Goal: Navigation & Orientation: Understand site structure

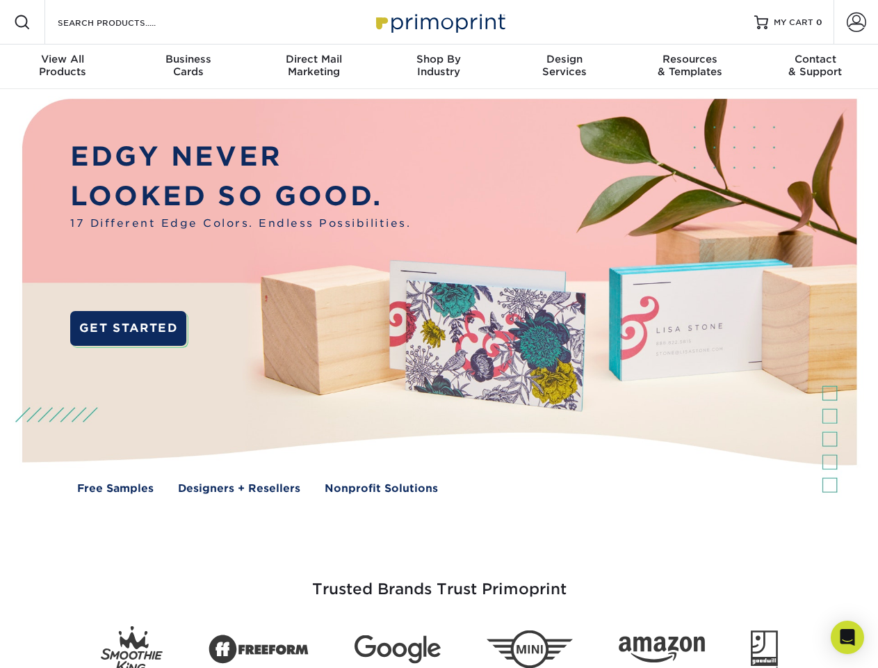
click at [439, 334] on img at bounding box center [438, 306] width 869 height 435
click at [22, 22] on span at bounding box center [22, 22] width 17 height 17
click at [856, 22] on span at bounding box center [856, 22] width 19 height 19
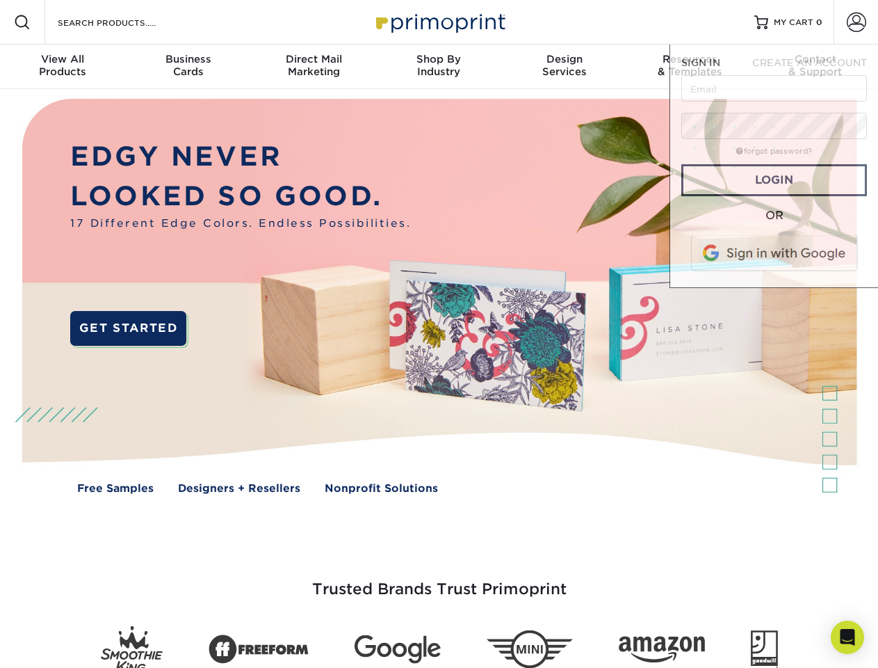
click at [63, 67] on div "View All Products" at bounding box center [62, 65] width 125 height 25
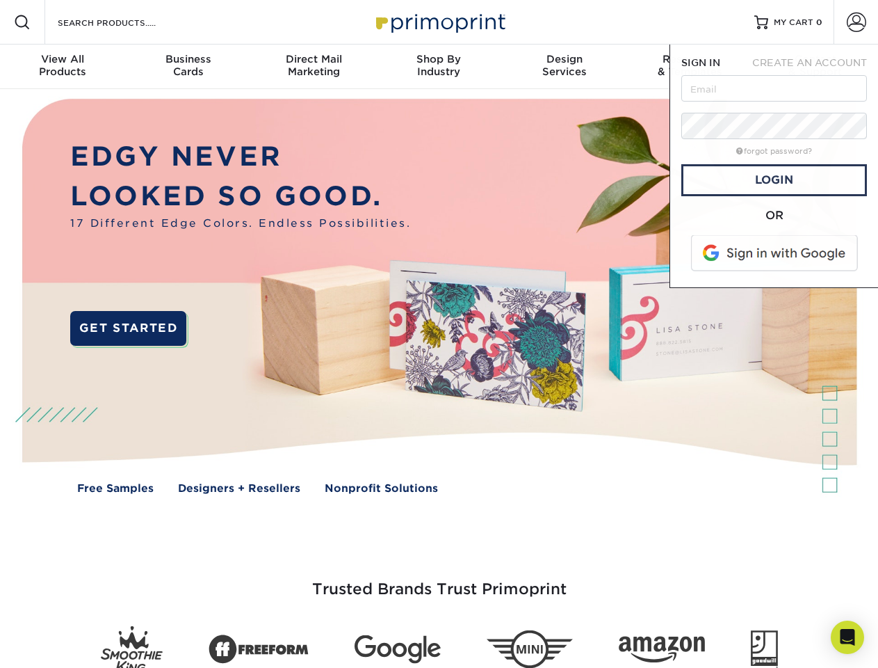
click at [188, 67] on div "Business Cards" at bounding box center [187, 65] width 125 height 25
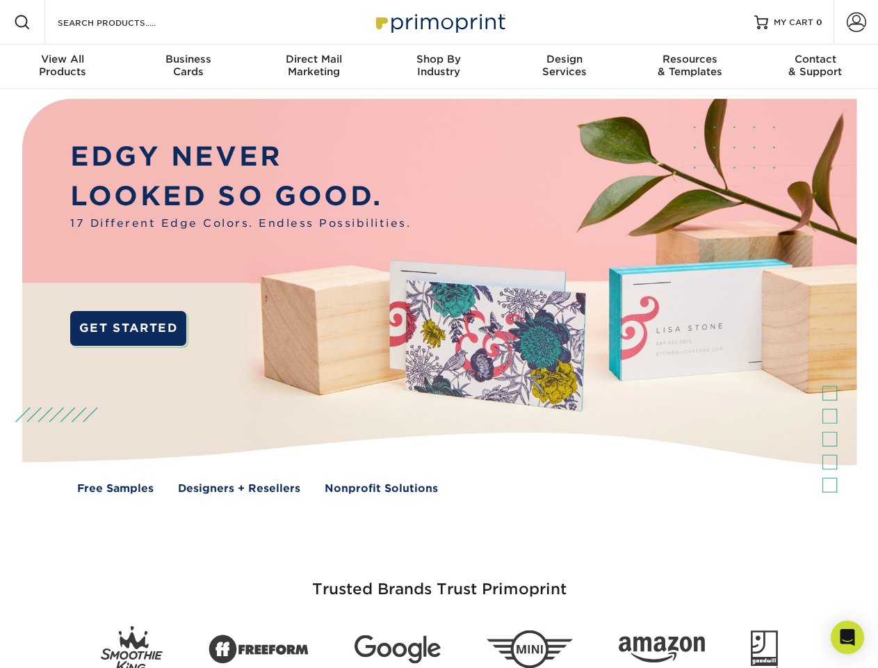
click at [314, 67] on div "Direct Mail Marketing" at bounding box center [313, 65] width 125 height 25
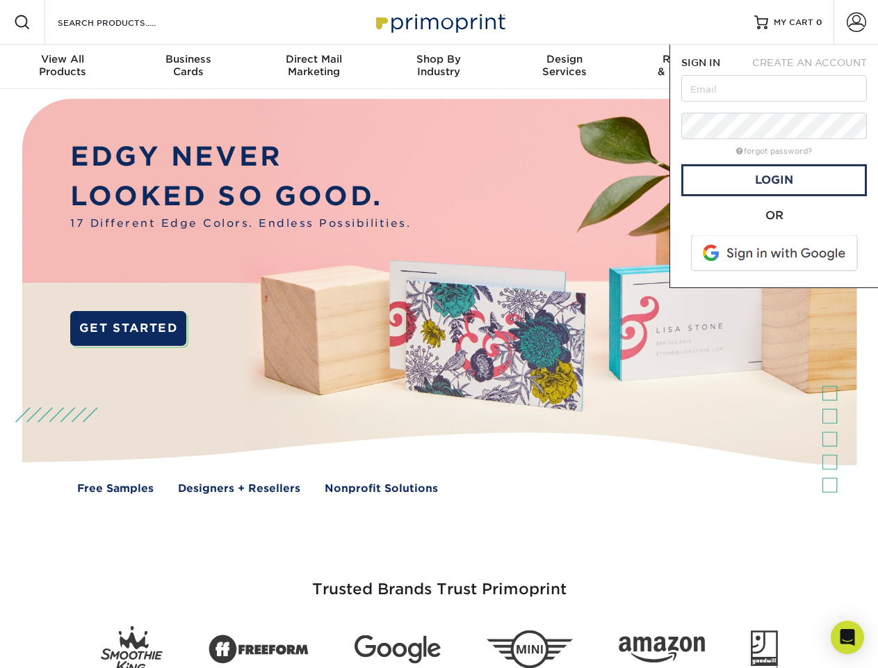
click at [439, 67] on div "Shop By Industry" at bounding box center [438, 65] width 125 height 25
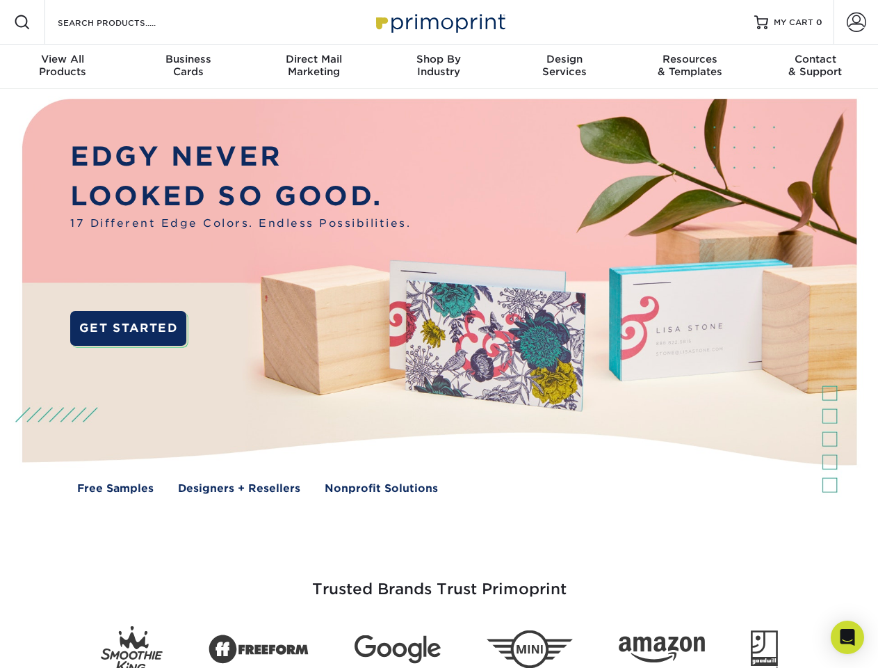
click at [565, 67] on div "Design Services" at bounding box center [564, 65] width 125 height 25
click at [690, 67] on div "Resources & Templates" at bounding box center [689, 65] width 125 height 25
click at [816, 67] on div "Contact & Support" at bounding box center [815, 65] width 125 height 25
